Goal: Transaction & Acquisition: Purchase product/service

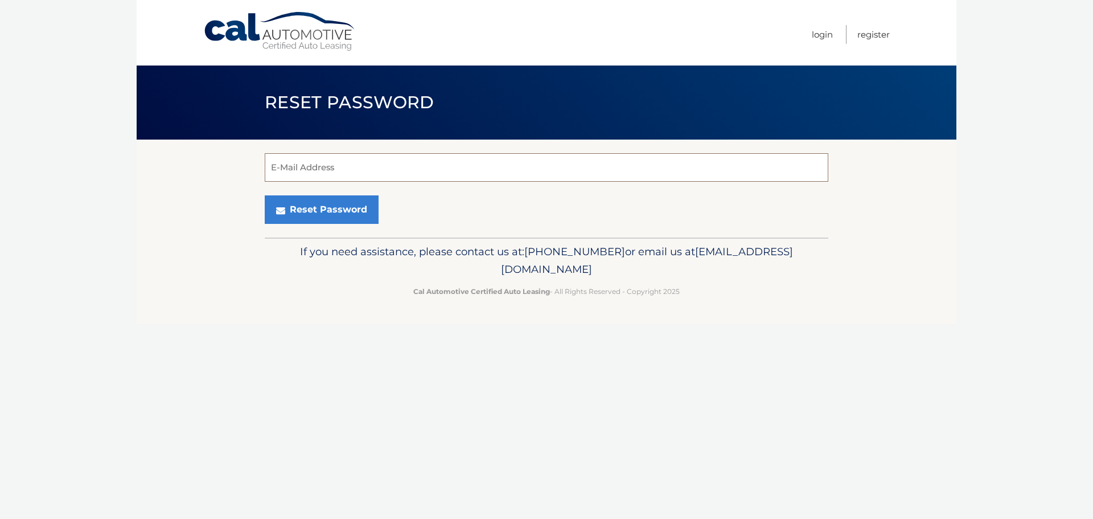
click at [322, 169] on input "E-Mail Address" at bounding box center [547, 167] width 564 height 28
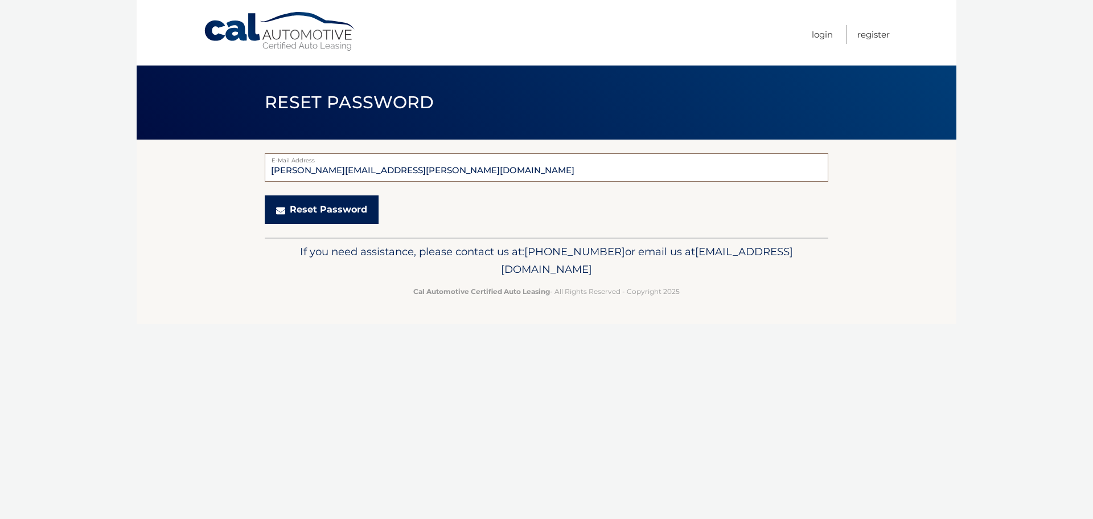
type input "[PERSON_NAME][EMAIL_ADDRESS][PERSON_NAME][DOMAIN_NAME]"
click at [266, 208] on button "Reset Password" at bounding box center [322, 209] width 114 height 28
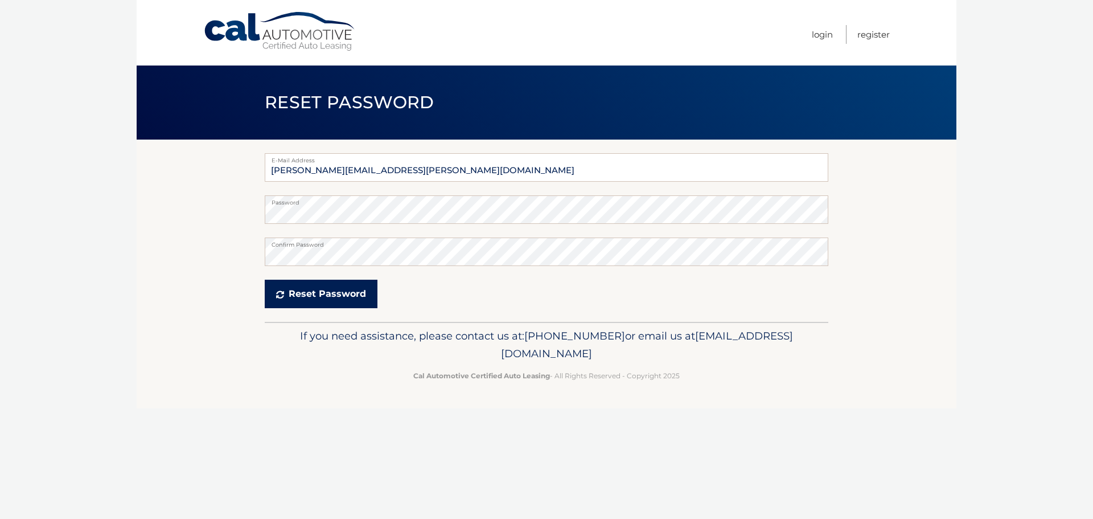
click at [332, 294] on button "Reset Password" at bounding box center [321, 294] width 113 height 28
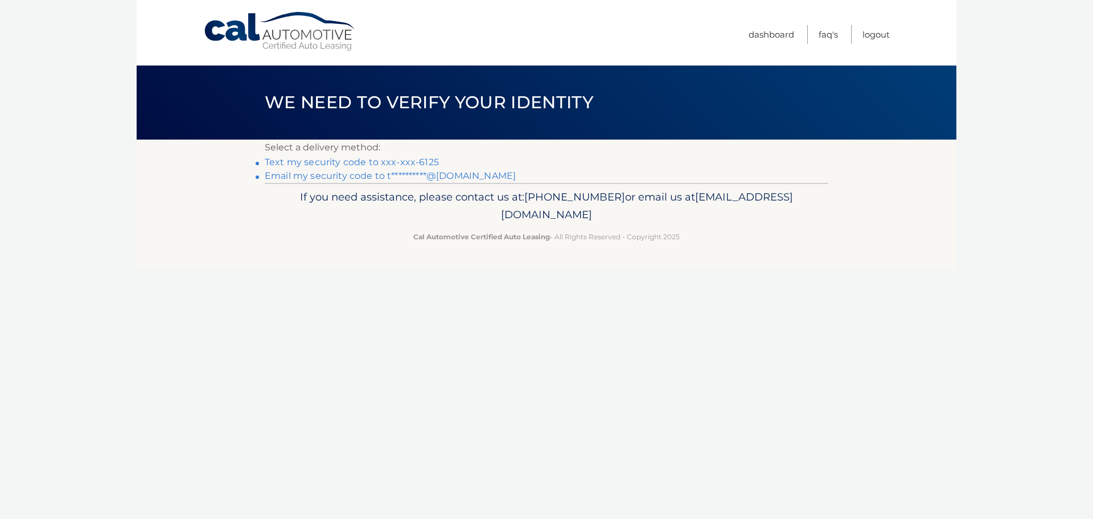
click at [384, 158] on link "Text my security code to xxx-xxx-6125" at bounding box center [352, 162] width 174 height 11
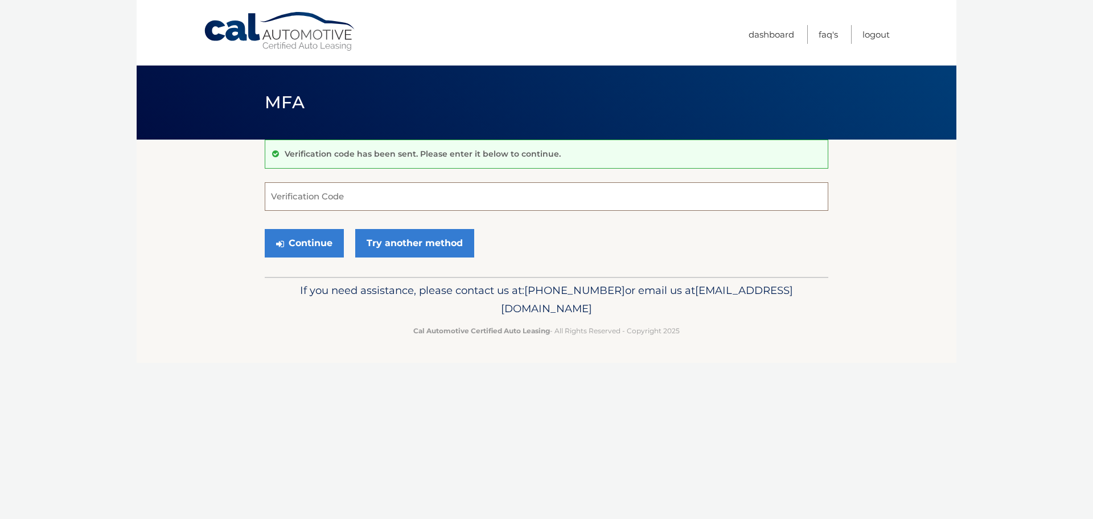
click at [382, 199] on input "Verification Code" at bounding box center [547, 196] width 564 height 28
click at [400, 199] on input "Verification Code" at bounding box center [547, 196] width 564 height 28
type input "494465"
click at [302, 244] on button "Continue" at bounding box center [304, 243] width 79 height 28
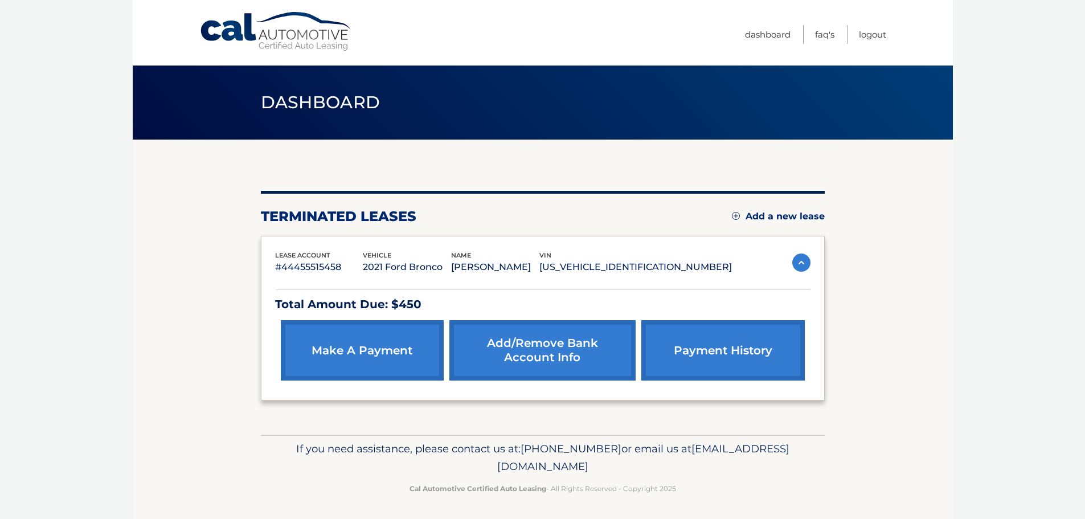
click at [342, 342] on link "make a payment" at bounding box center [362, 350] width 163 height 60
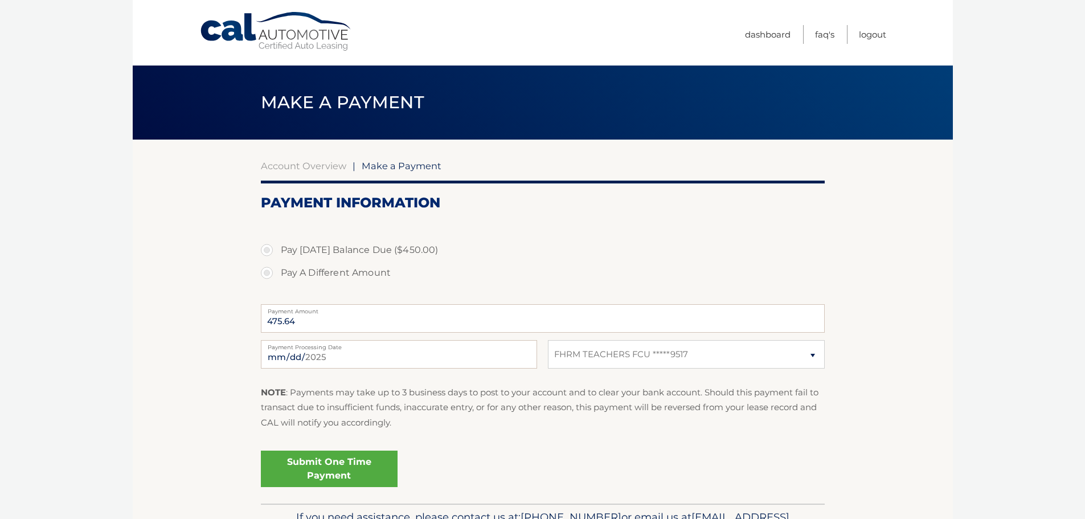
select select "YmQxNmFlZTAtZTEzMS00MjVmLWIyNTItZmJiYzE0YWY3Yjll"
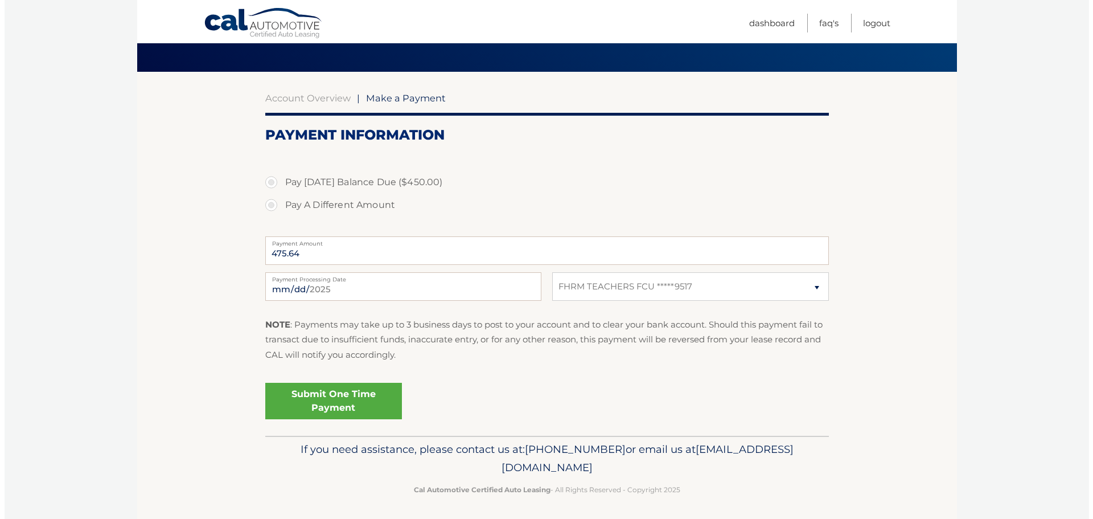
scroll to position [71, 0]
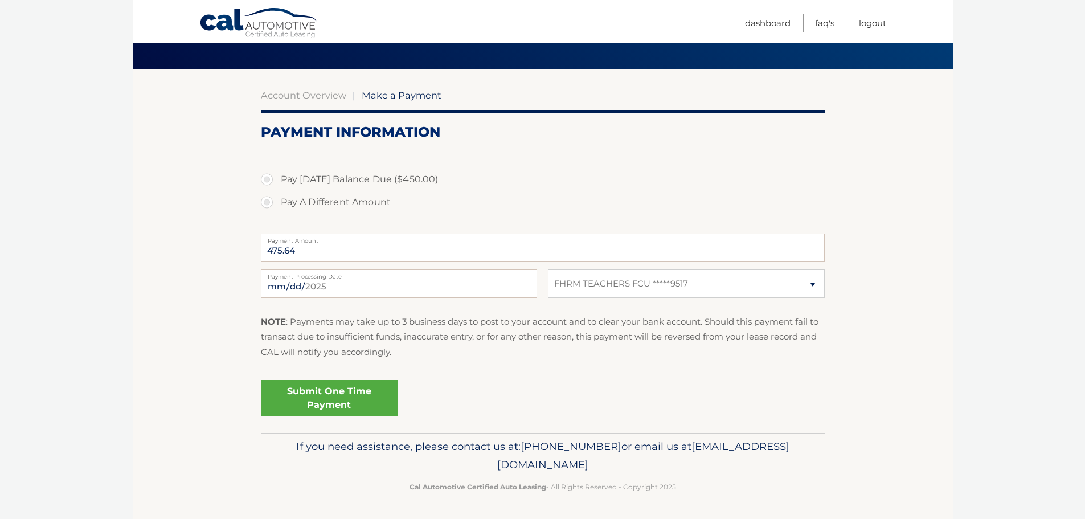
click at [268, 179] on label "Pay Today's Balance Due ($450.00)" at bounding box center [543, 179] width 564 height 23
click at [268, 179] on input "Pay Today's Balance Due ($450.00)" at bounding box center [270, 177] width 11 height 18
radio input "true"
type input "450.00"
click at [269, 201] on label "Pay A Different Amount" at bounding box center [543, 202] width 564 height 23
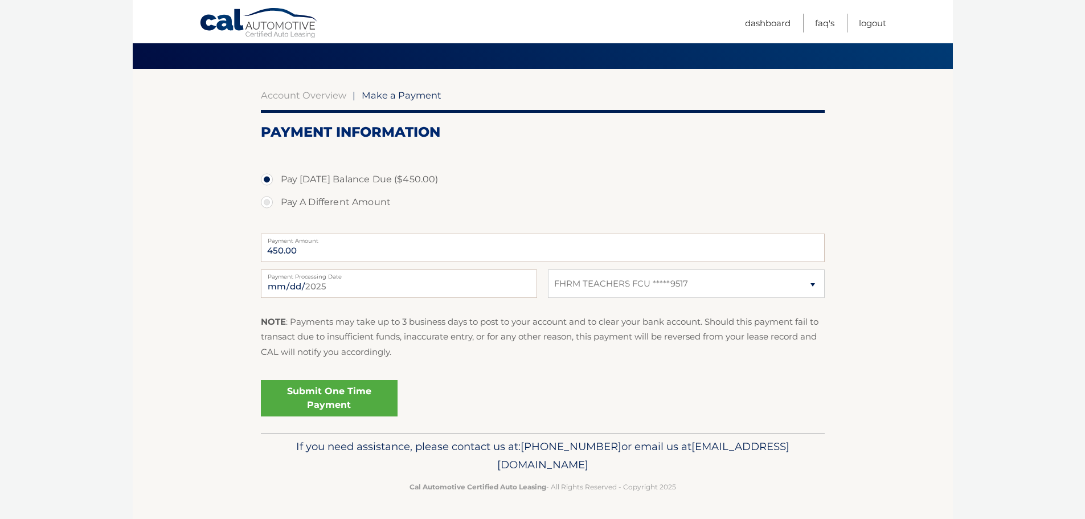
click at [269, 201] on input "Pay A Different Amount" at bounding box center [270, 200] width 11 height 18
radio input "true"
click at [269, 179] on label "Pay Today's Balance Due ($450.00)" at bounding box center [543, 179] width 564 height 23
click at [269, 179] on input "Pay Today's Balance Due ($450.00)" at bounding box center [270, 177] width 11 height 18
radio input "true"
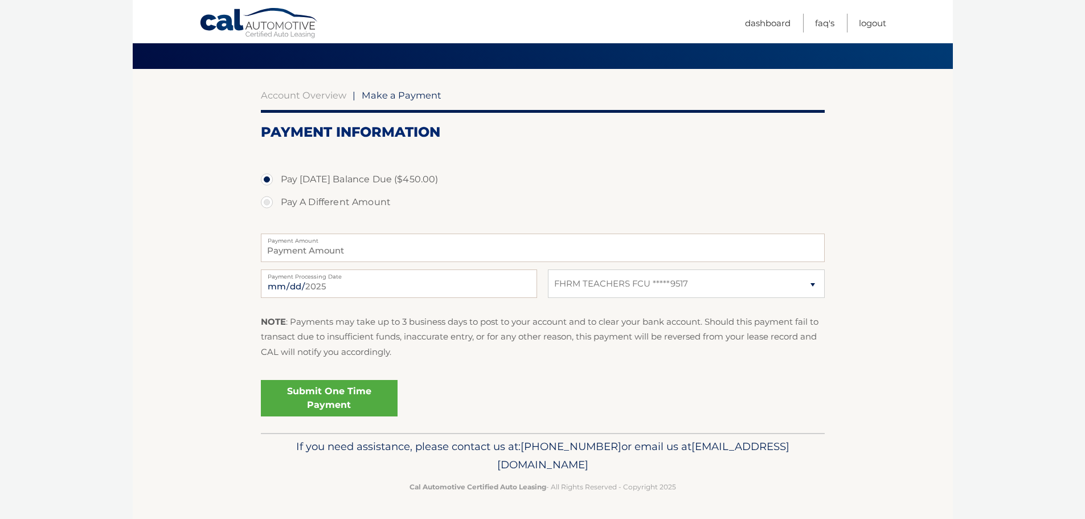
type input "450.00"
click at [316, 389] on link "Submit One Time Payment" at bounding box center [329, 398] width 137 height 36
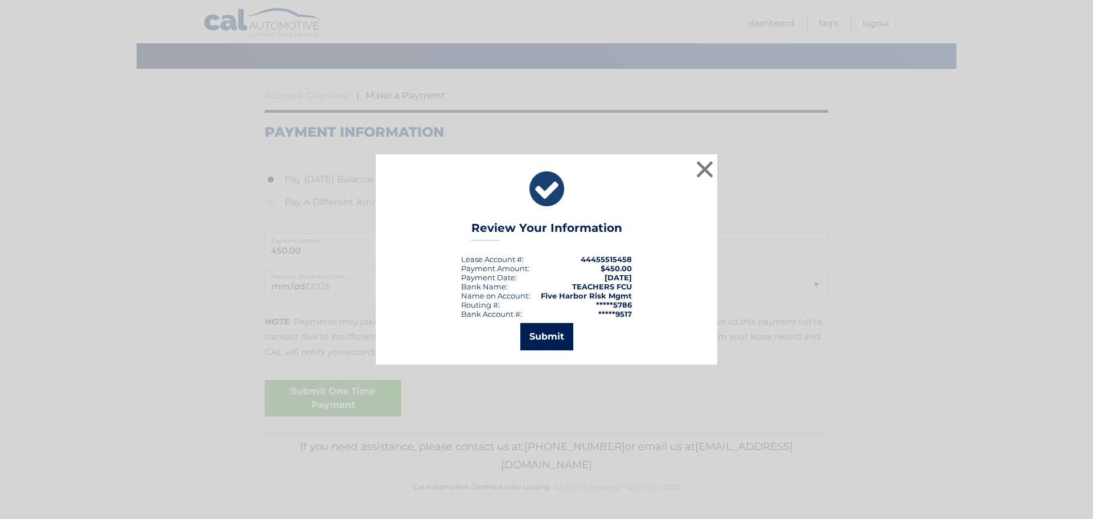
click at [539, 334] on button "Submit" at bounding box center [546, 336] width 53 height 27
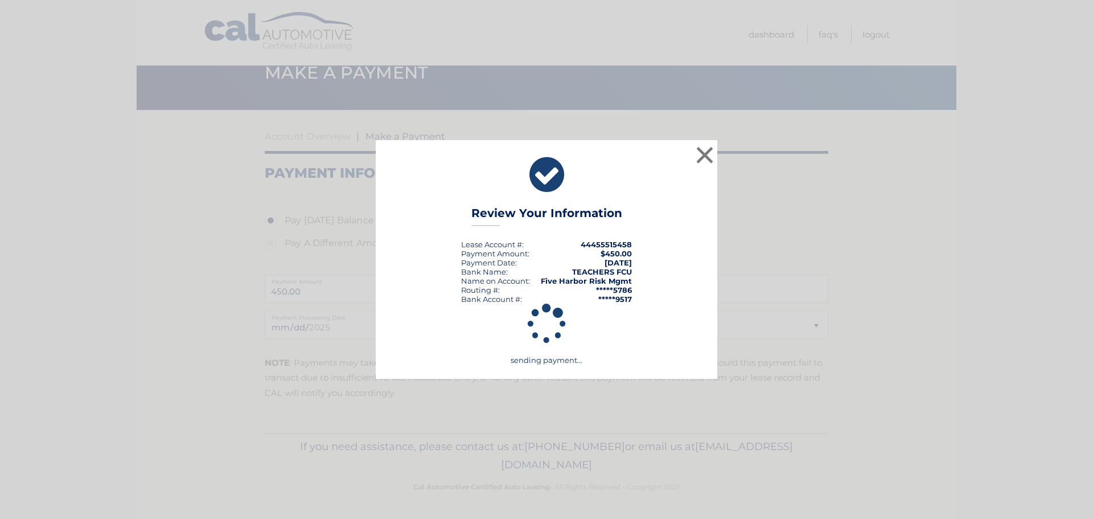
scroll to position [30, 0]
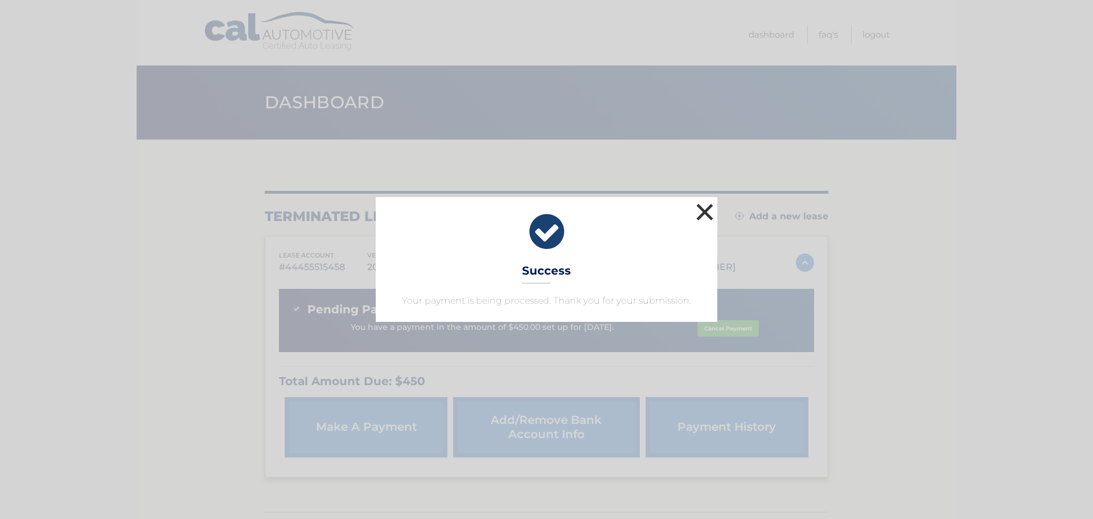
click at [705, 217] on button "×" at bounding box center [704, 211] width 23 height 23
